Goal: Task Accomplishment & Management: Manage account settings

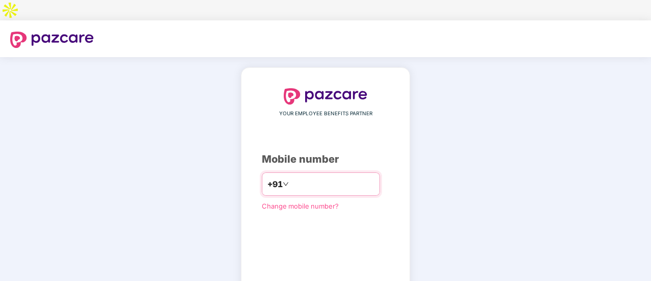
click at [306, 176] on input "number" at bounding box center [333, 184] width 84 height 16
type input "**********"
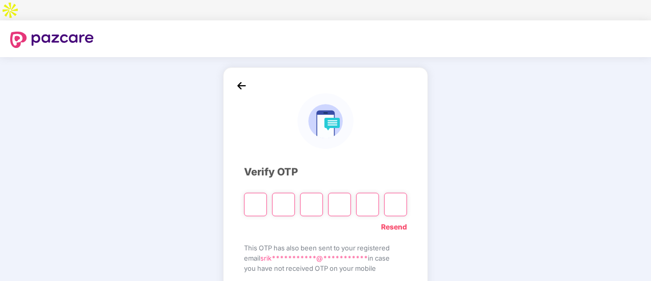
type input "*"
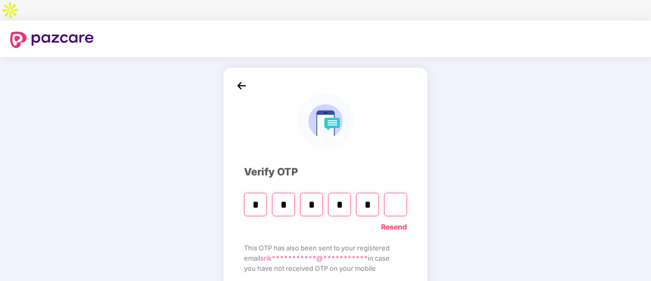
type input "*"
